Goal: Task Accomplishment & Management: Manage account settings

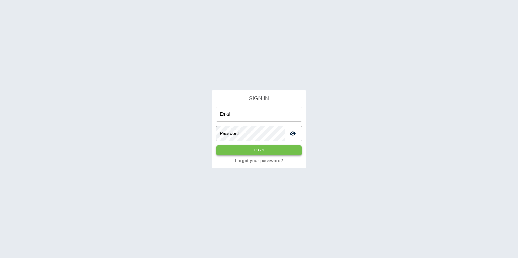
type input "**********"
click at [272, 152] on button "Login" at bounding box center [259, 151] width 86 height 10
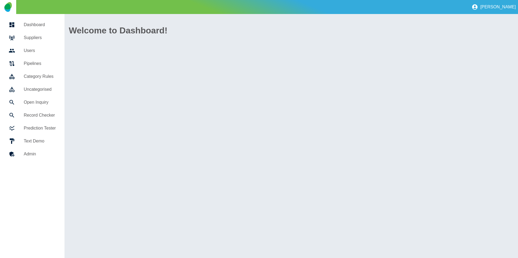
click at [45, 42] on link "Suppliers" at bounding box center [32, 37] width 56 height 13
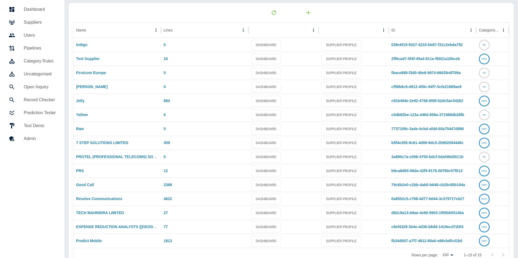
scroll to position [28, 0]
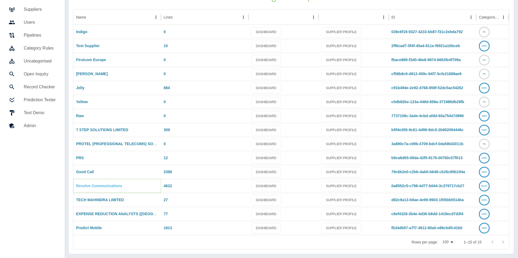
click at [105, 187] on link "Revolve Communications" at bounding box center [99, 186] width 46 height 4
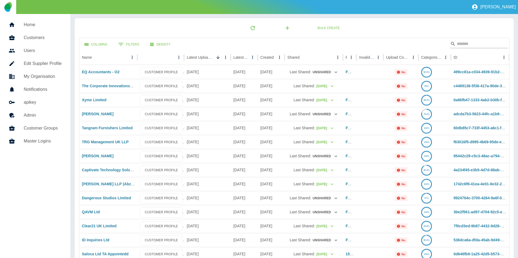
click at [463, 44] on input "Search" at bounding box center [478, 44] width 43 height 9
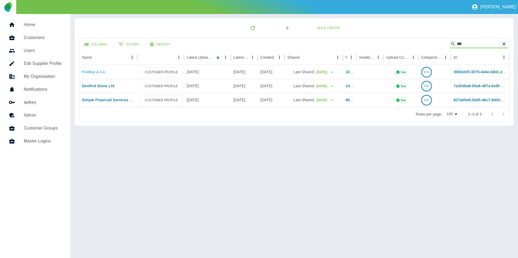
type input "***"
click at [87, 72] on link "Findlay & Co" at bounding box center [93, 72] width 23 height 4
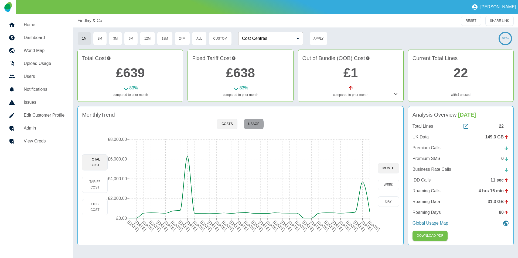
click at [251, 124] on button "Usage" at bounding box center [254, 124] width 20 height 11
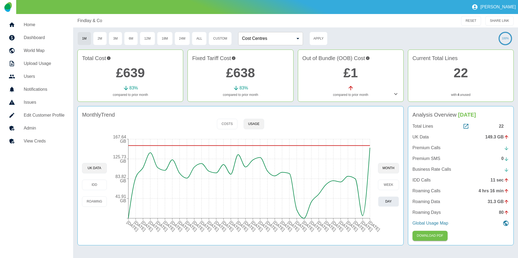
click at [389, 202] on button "day" at bounding box center [388, 202] width 21 height 11
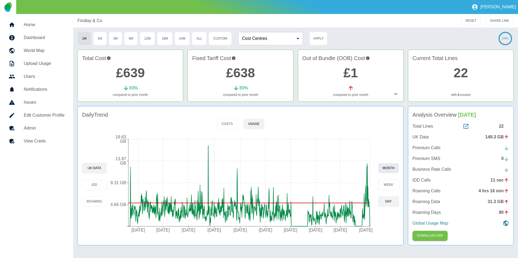
click at [392, 165] on button "month" at bounding box center [388, 168] width 21 height 11
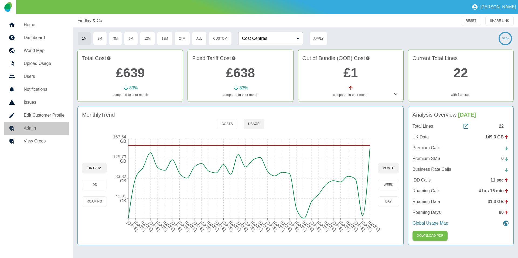
click at [41, 131] on h5 "Admin" at bounding box center [44, 128] width 41 height 6
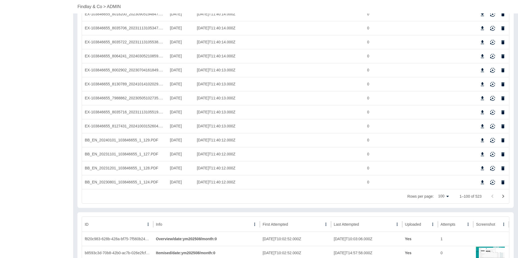
scroll to position [1390, 0]
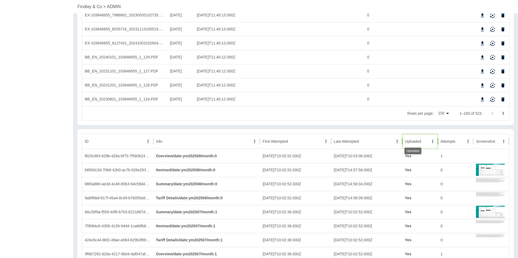
click at [417, 141] on div "Uploaded" at bounding box center [413, 141] width 16 height 4
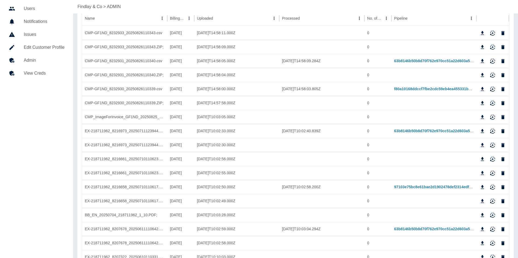
scroll to position [0, 0]
